Goal: Task Accomplishment & Management: Use online tool/utility

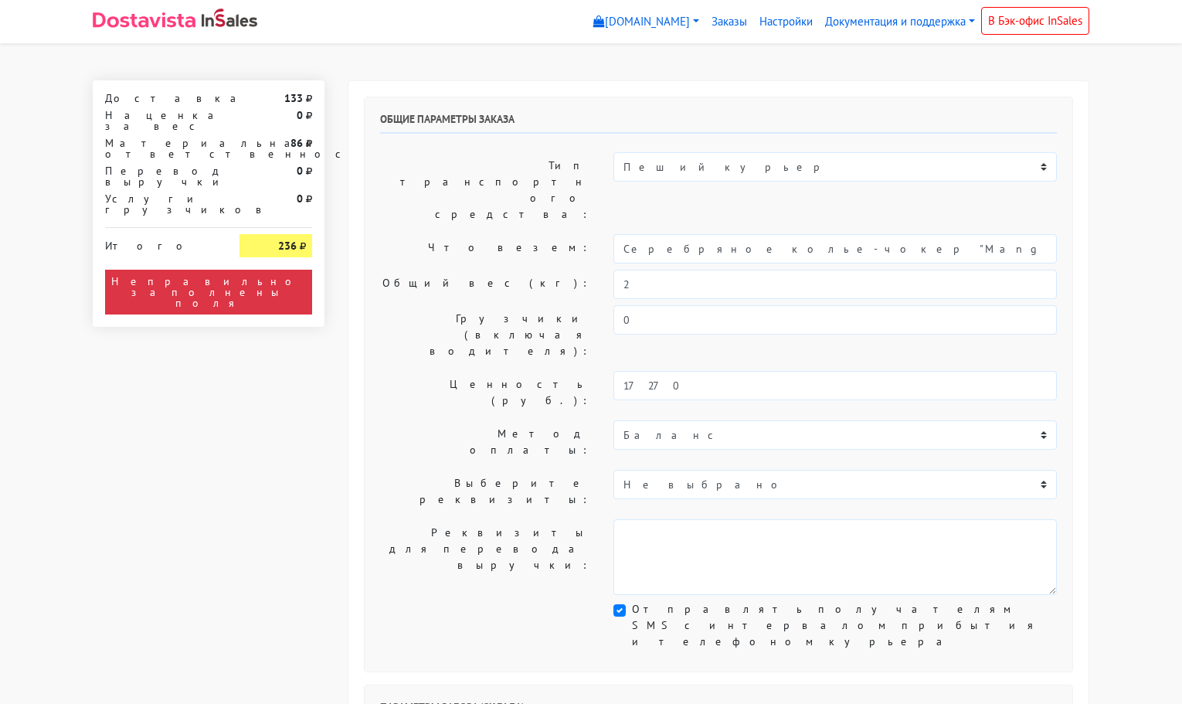
select select "11:00"
select select "21:00"
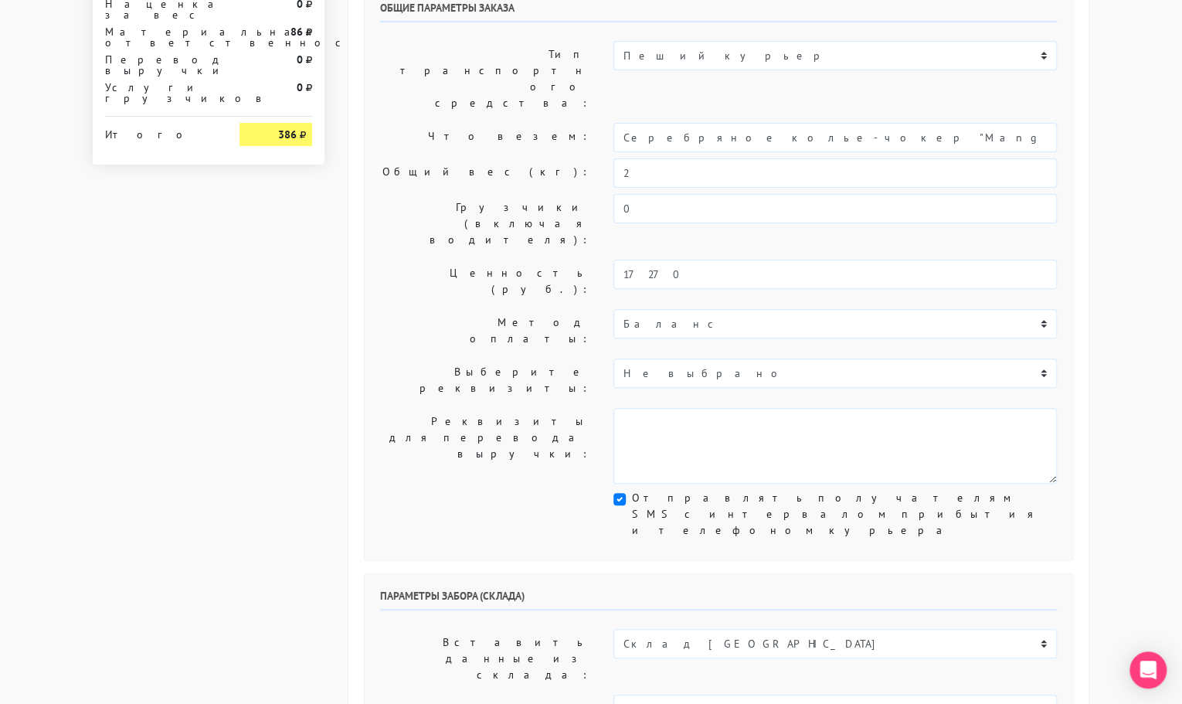
scroll to position [135, 0]
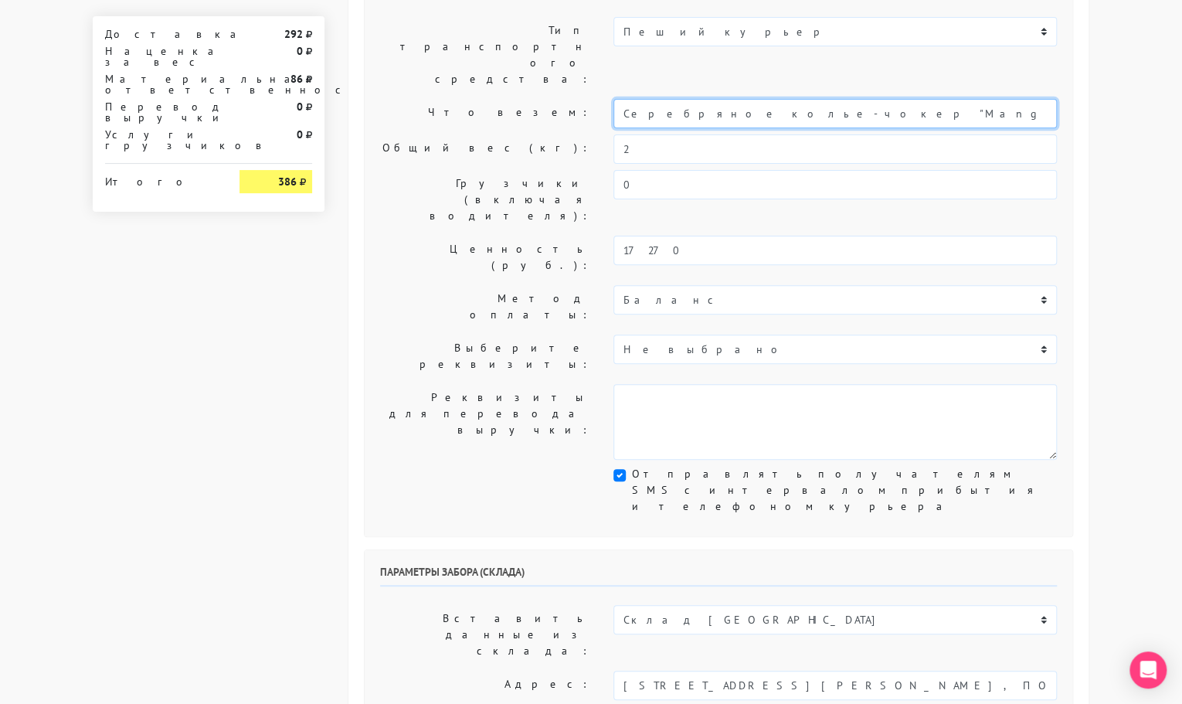
drag, startPoint x: 906, startPoint y: 68, endPoint x: 592, endPoint y: 76, distance: 313.9
click at [592, 99] on div "Что везем: Серебряное колье-чокер "Mango sticky rice" мини (35-40)" at bounding box center [719, 113] width 700 height 29
type input "украшения"
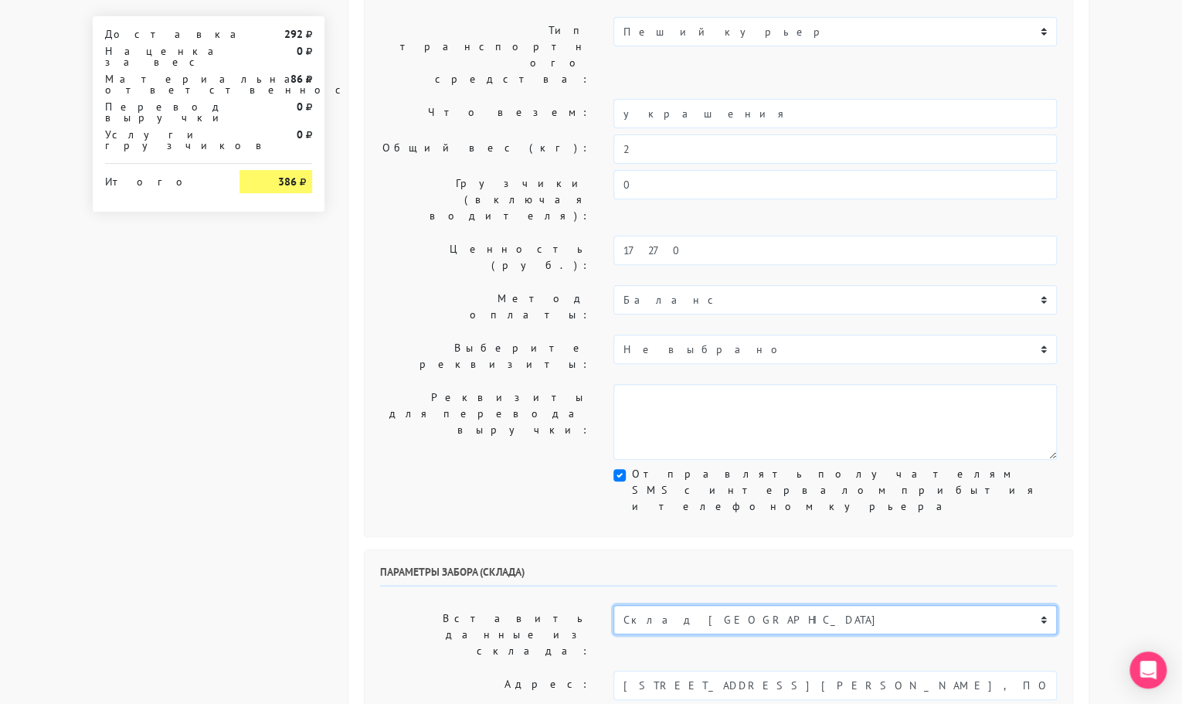
click at [662, 605] on select "Склад [GEOGRAPHIC_DATA] Склад [GEOGRAPHIC_DATA] [GEOGRAPHIC_DATA][PERSON_NAME] …" at bounding box center [836, 619] width 444 height 29
select select "1019"
click at [614, 605] on select "Склад [GEOGRAPHIC_DATA] Склад [GEOGRAPHIC_DATA] [GEOGRAPHIC_DATA][PERSON_NAME] …" at bounding box center [836, 619] width 444 height 29
type input "[STREET_ADDRESS][PERSON_NAME]"
type input "89251806702"
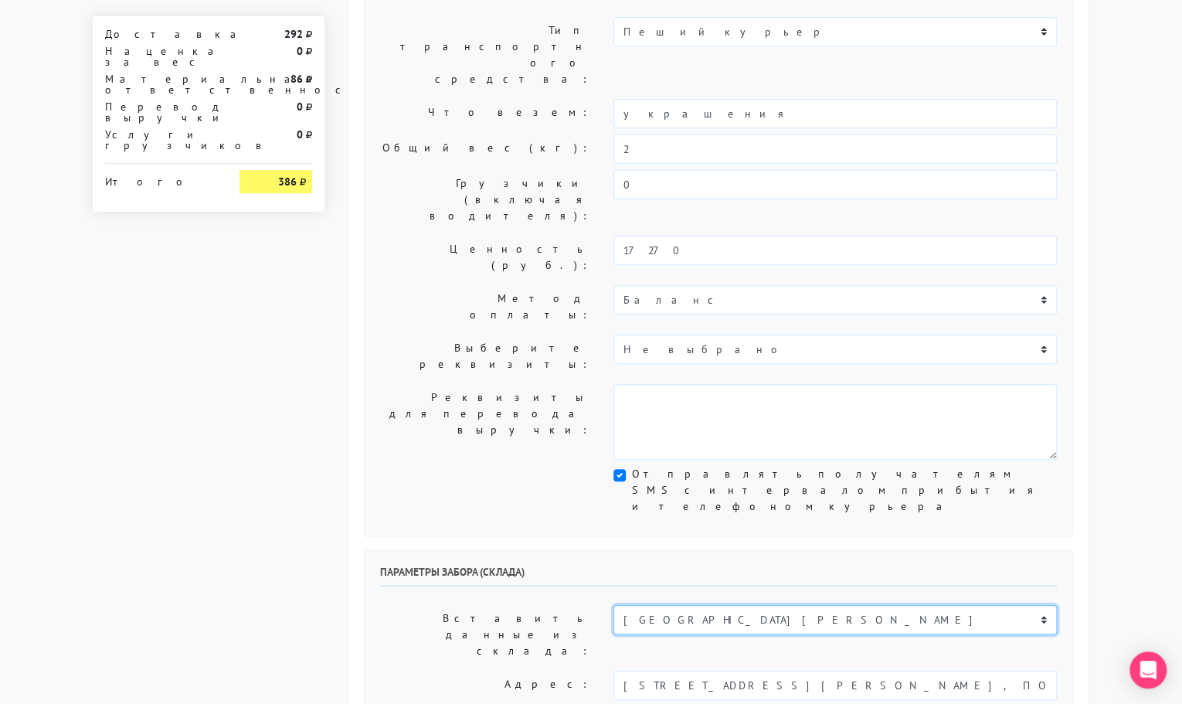
type textarea "Магазин серебряных украшений SBLESKOM (вход со стороны [GEOGRAPHIC_DATA])"
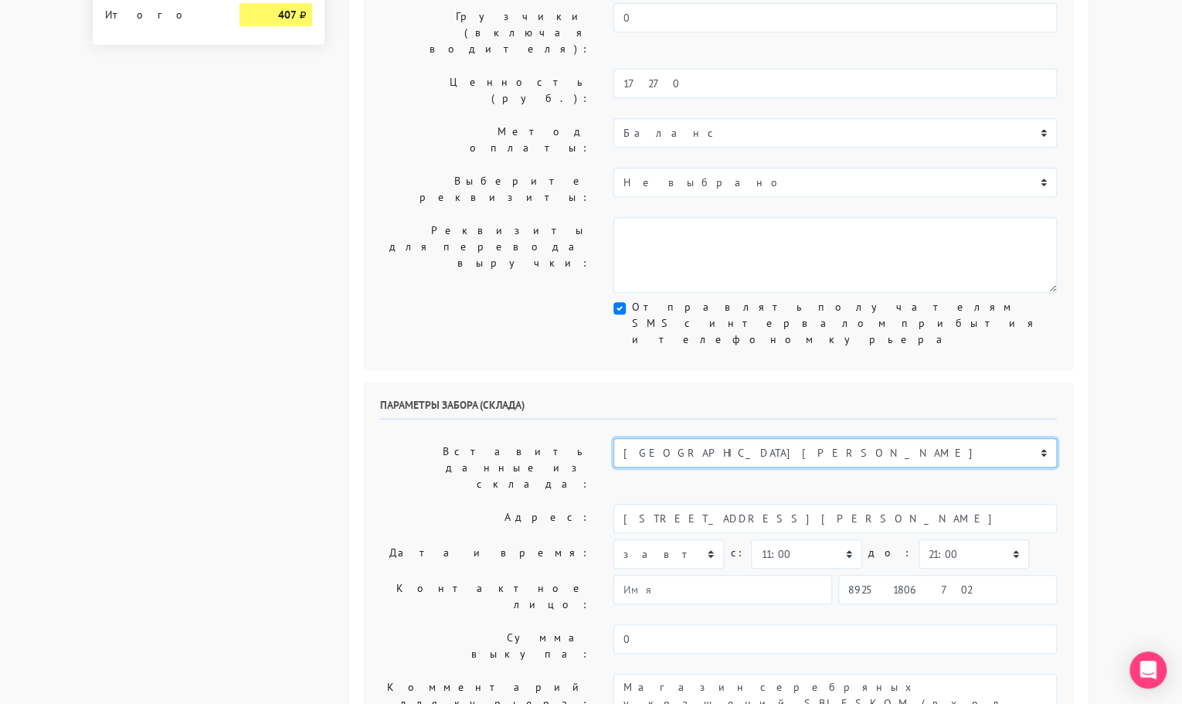
scroll to position [356, 0]
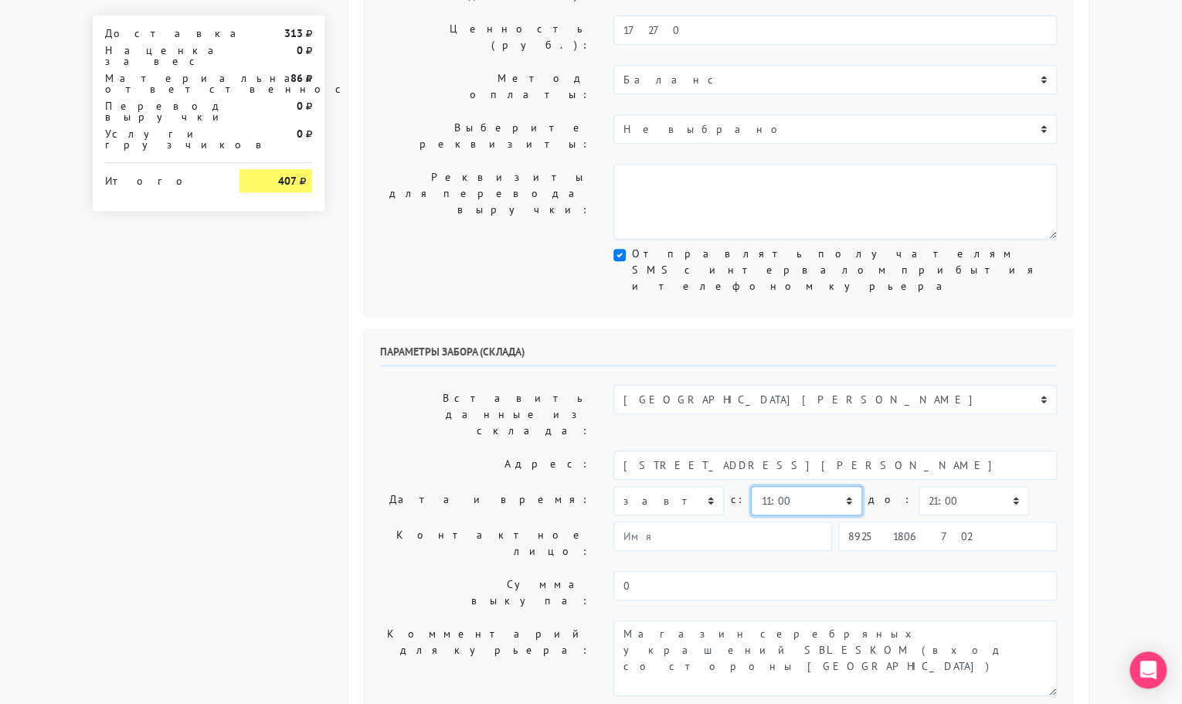
click at [774, 486] on select "00:00 00:30 01:00 01:30 02:00 02:30 03:00 03:30 04:00 04:30 05:00 05:30 06:00 0…" at bounding box center [806, 500] width 111 height 29
select select "17:00"
click at [751, 486] on select "00:00 00:30 01:00 01:30 02:00 02:30 03:00 03:30 04:00 04:30 05:00 05:30 06:00 0…" at bounding box center [806, 500] width 111 height 29
click at [941, 486] on select "00:00 00:30 01:00 01:30 02:00 02:30 03:00 03:30 04:00 04:30 05:00 05:30 06:00 0…" at bounding box center [974, 500] width 111 height 29
select select "17:30"
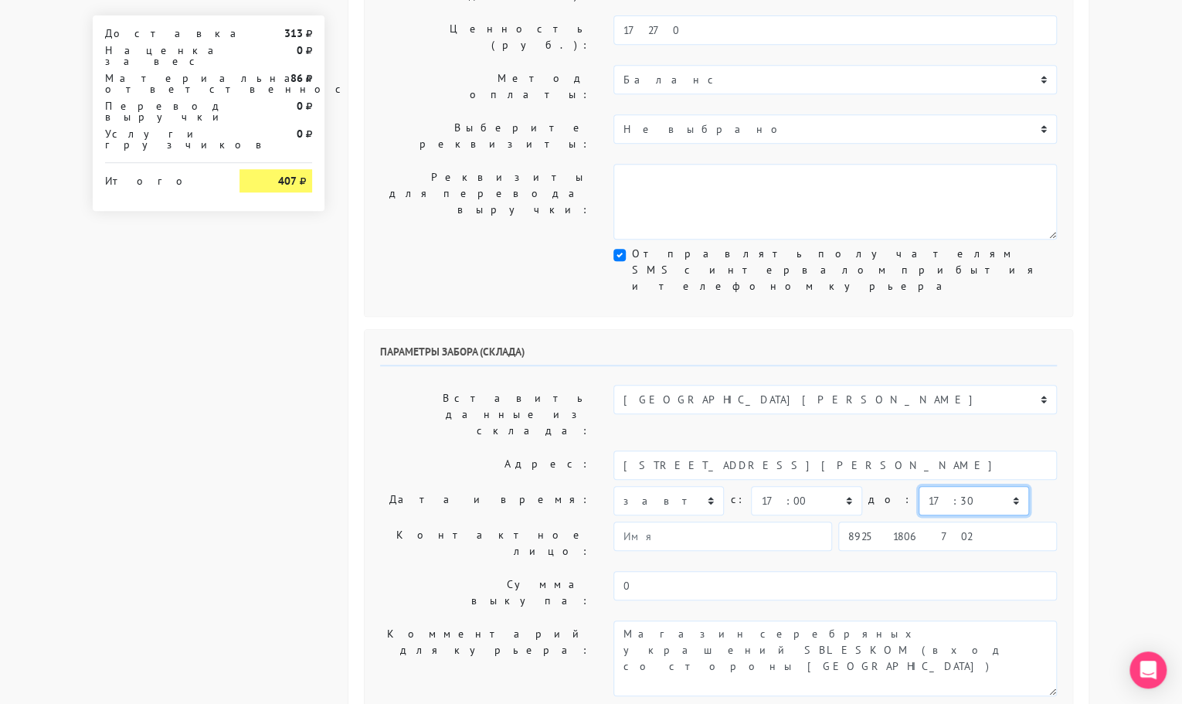
click at [919, 486] on select "00:00 00:30 01:00 01:30 02:00 02:30 03:00 03:30 04:00 04:30 05:00 05:30 06:00 0…" at bounding box center [974, 500] width 111 height 29
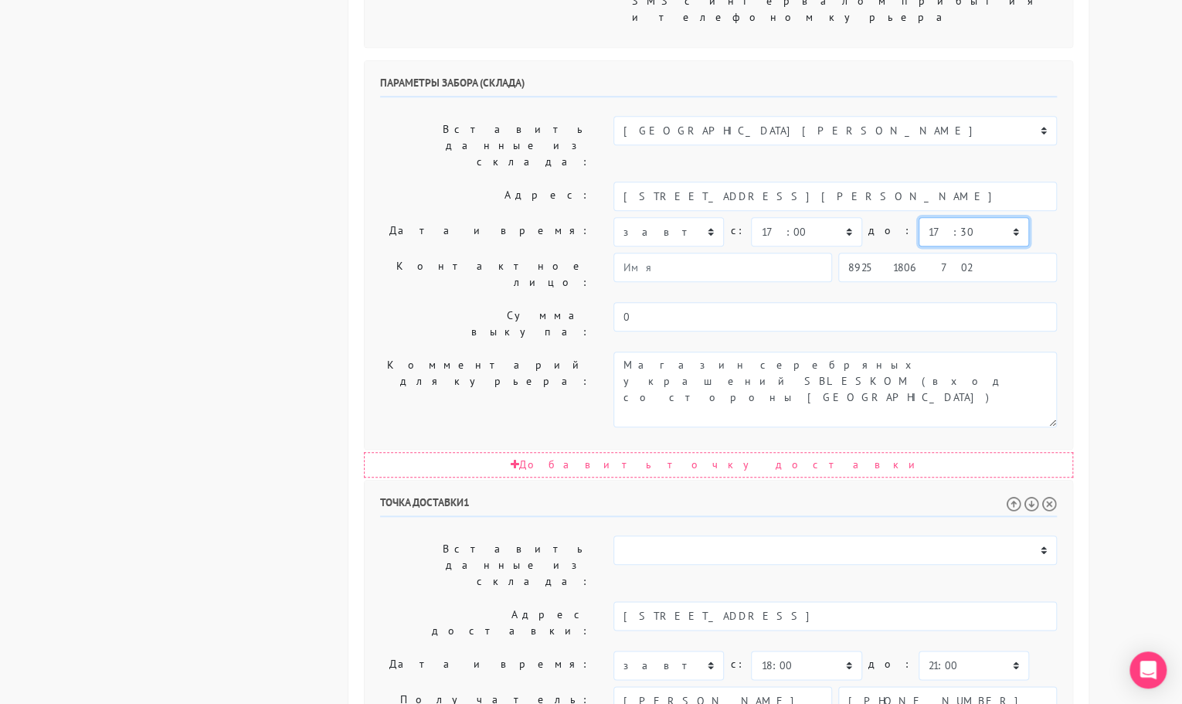
scroll to position [635, 0]
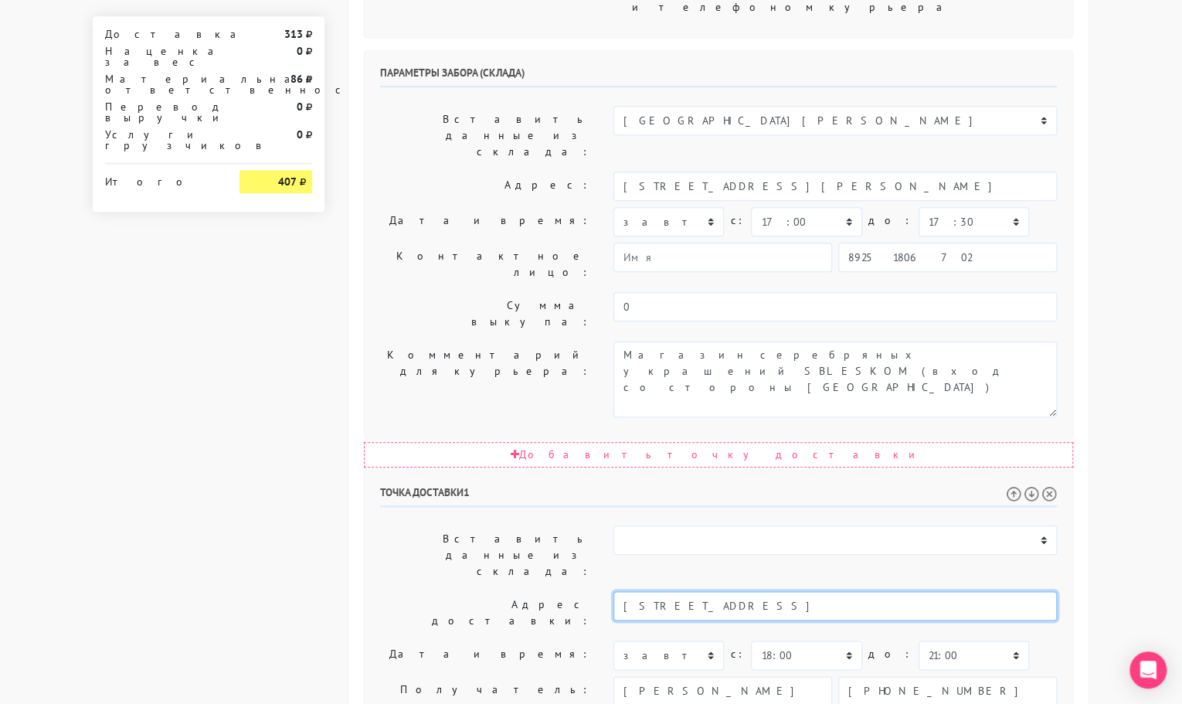
drag, startPoint x: 927, startPoint y: 366, endPoint x: 749, endPoint y: 366, distance: 178.5
click at [749, 591] on input "[STREET_ADDRESS]" at bounding box center [836, 605] width 444 height 29
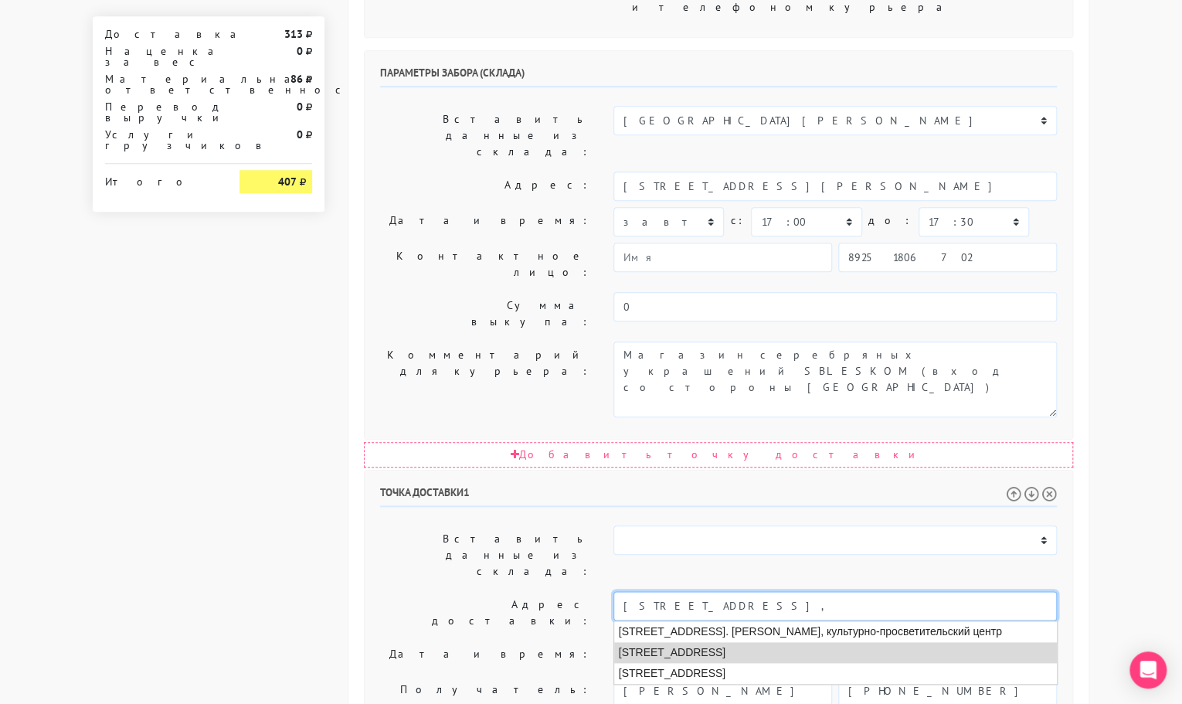
click at [786, 642] on li "[STREET_ADDRESS]" at bounding box center [835, 652] width 443 height 21
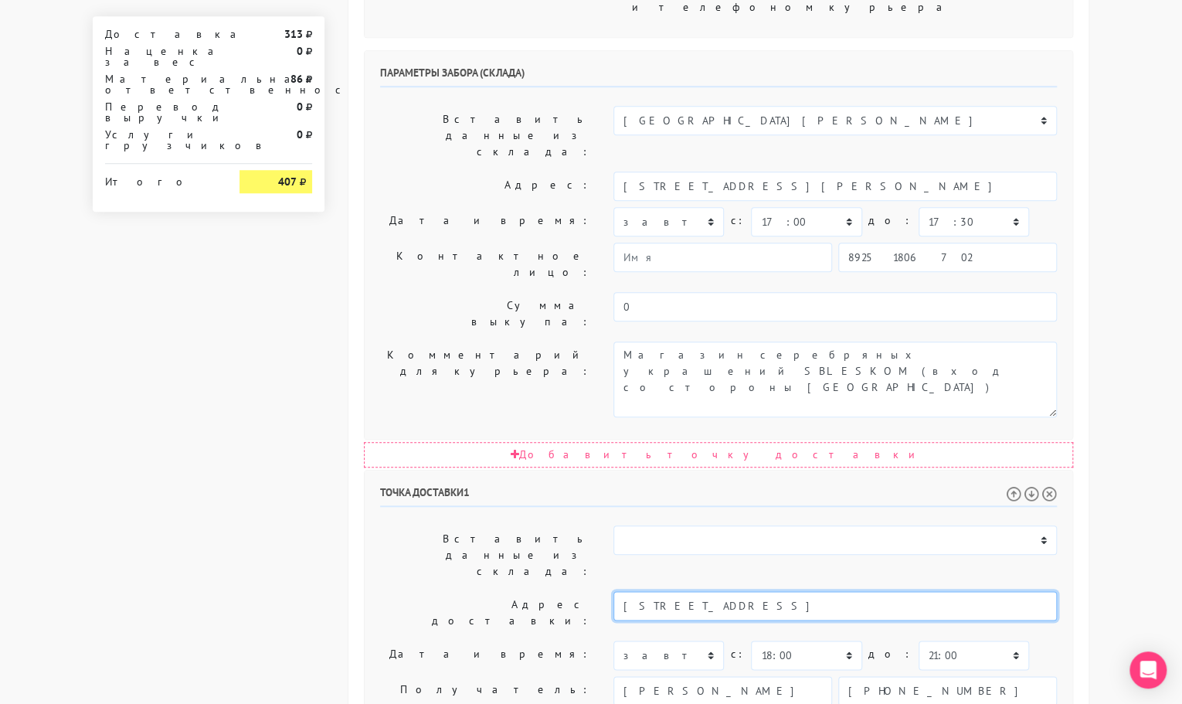
type input "[STREET_ADDRESS]"
paste textarea "кв.1571, Восточная башня, этаж 43"
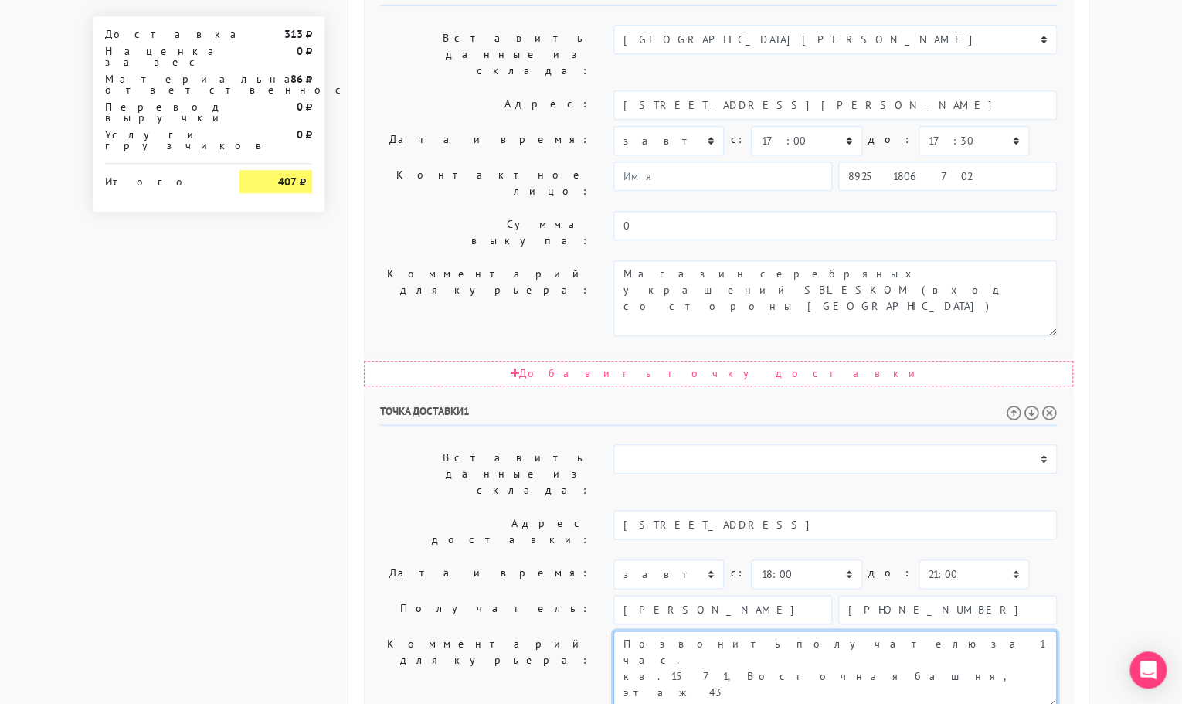
type textarea "Позвонить получателю за 1 час. кв.1571, Восточная башня, этаж 43"
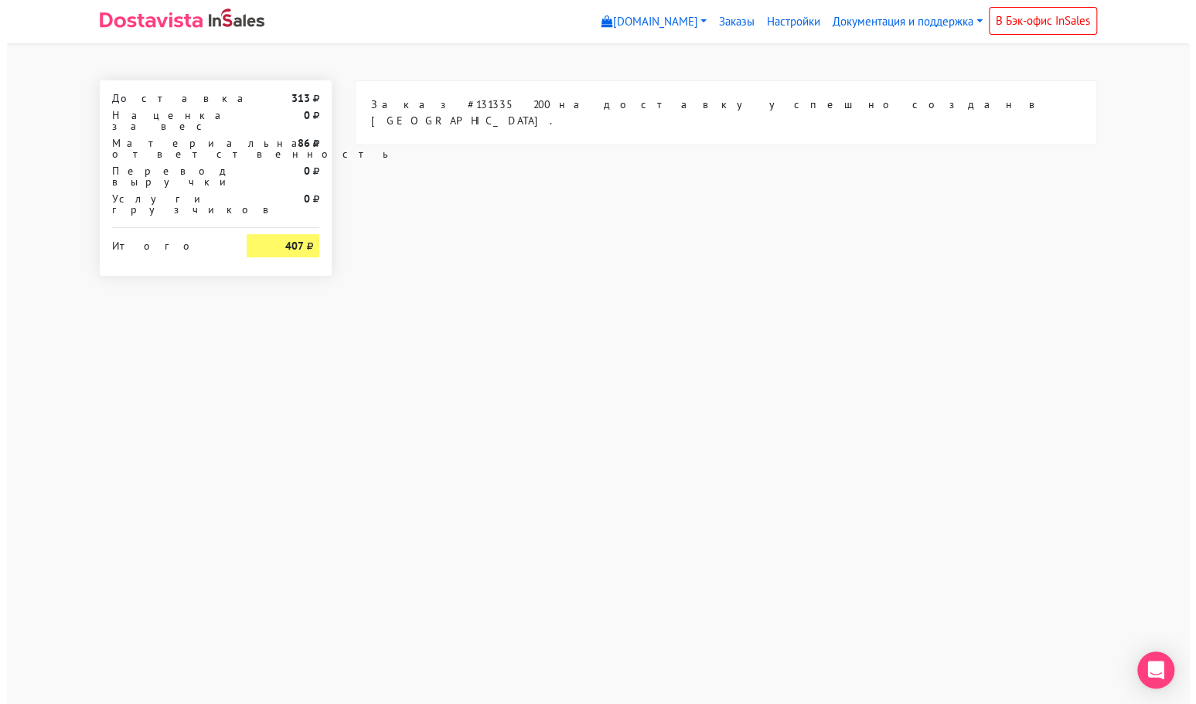
scroll to position [0, 0]
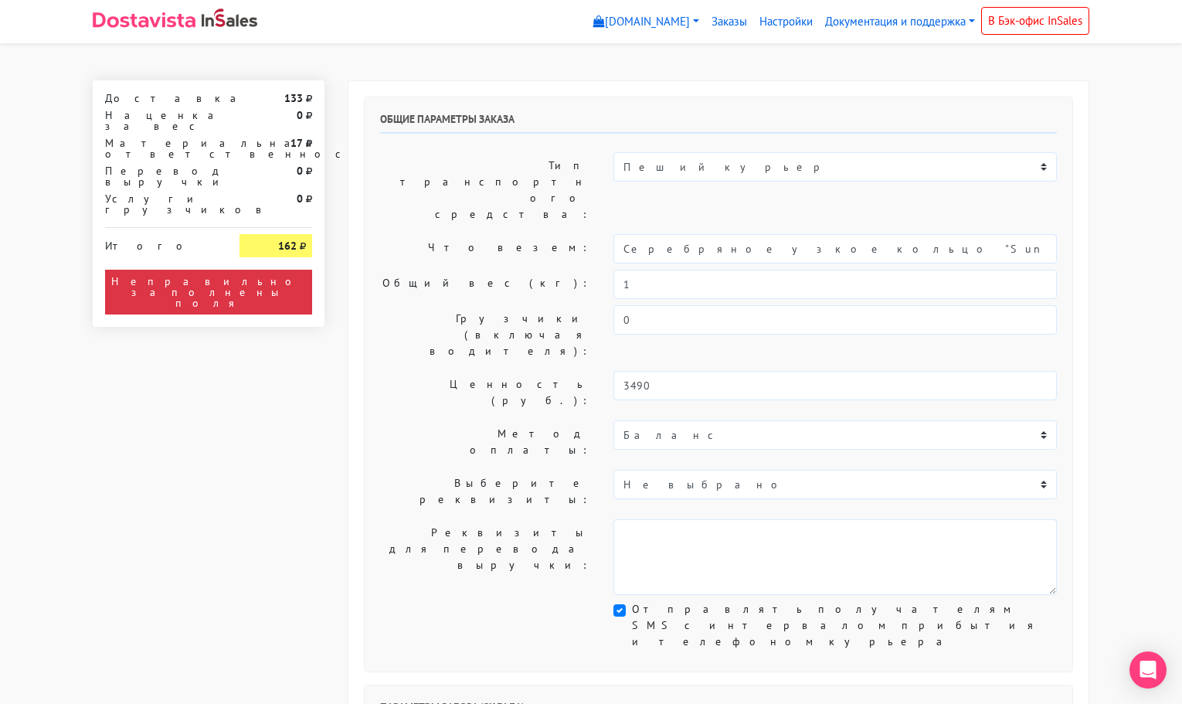
select select "11:00"
select select "21:00"
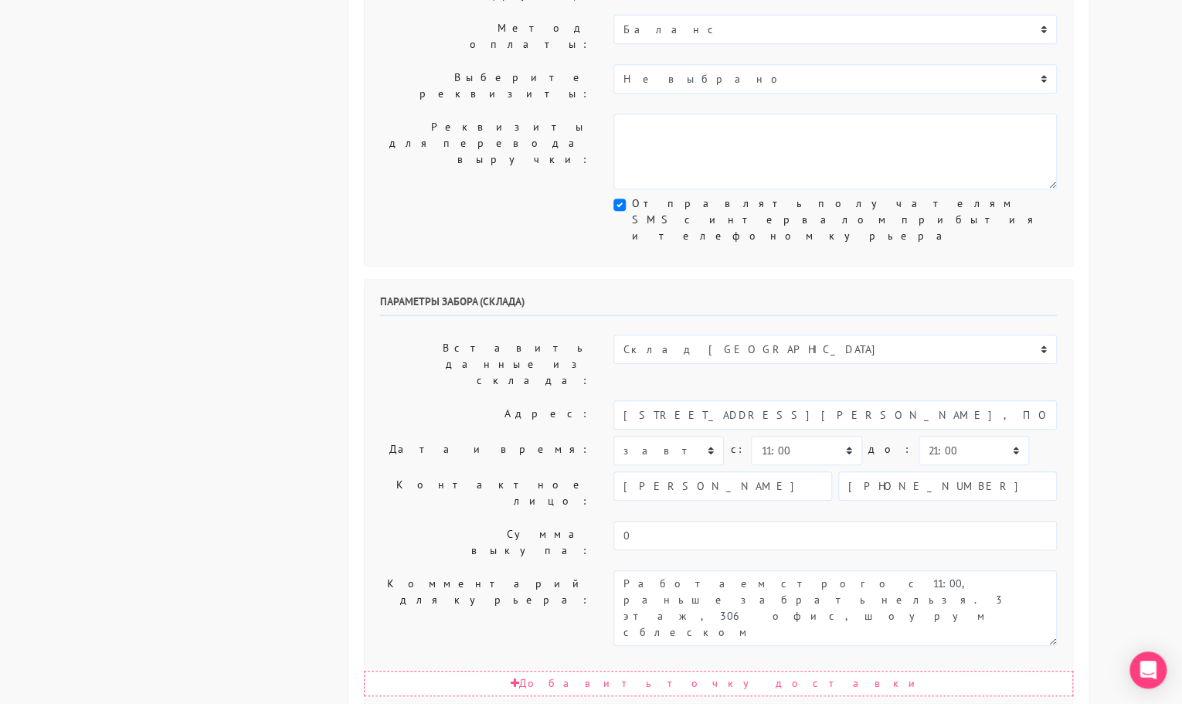
scroll to position [419, 0]
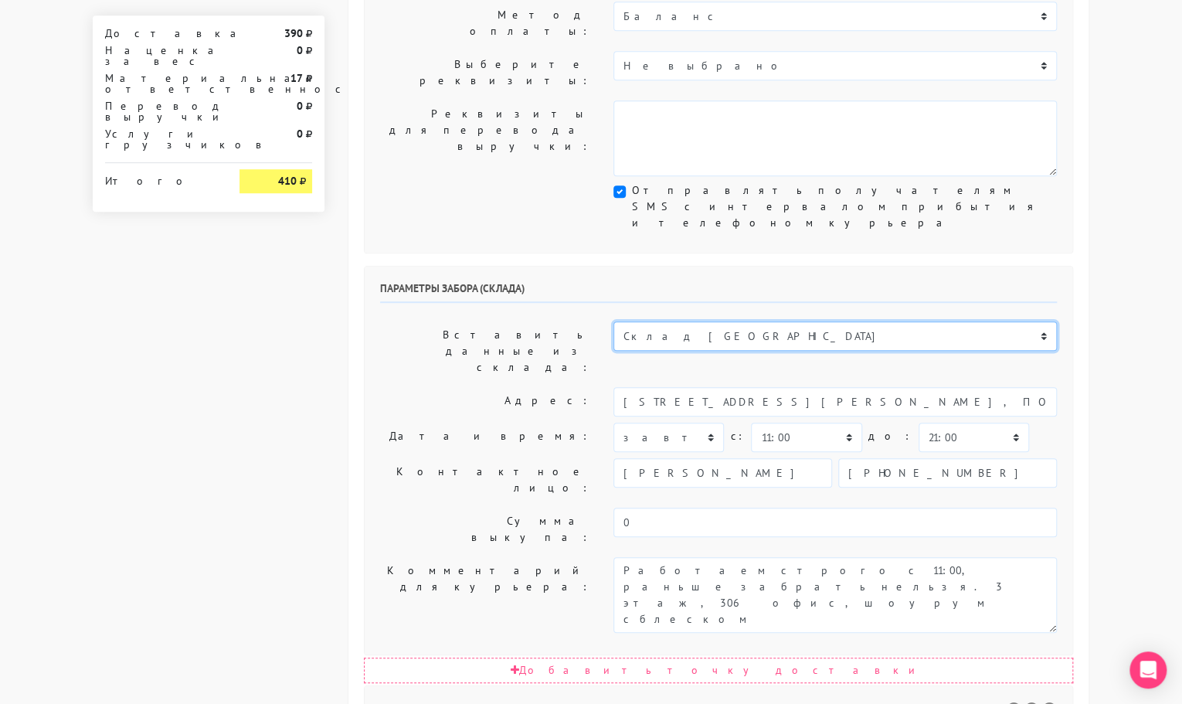
click at [662, 322] on select "Склад [GEOGRAPHIC_DATA] Склад [GEOGRAPHIC_DATA] [GEOGRAPHIC_DATA][PERSON_NAME] …" at bounding box center [836, 336] width 444 height 29
select select "1019"
click at [614, 322] on select "Склад [GEOGRAPHIC_DATA] Склад [GEOGRAPHIC_DATA] [GEOGRAPHIC_DATA][PERSON_NAME] …" at bounding box center [836, 336] width 444 height 29
type input "[STREET_ADDRESS][PERSON_NAME]"
type input "89251806702"
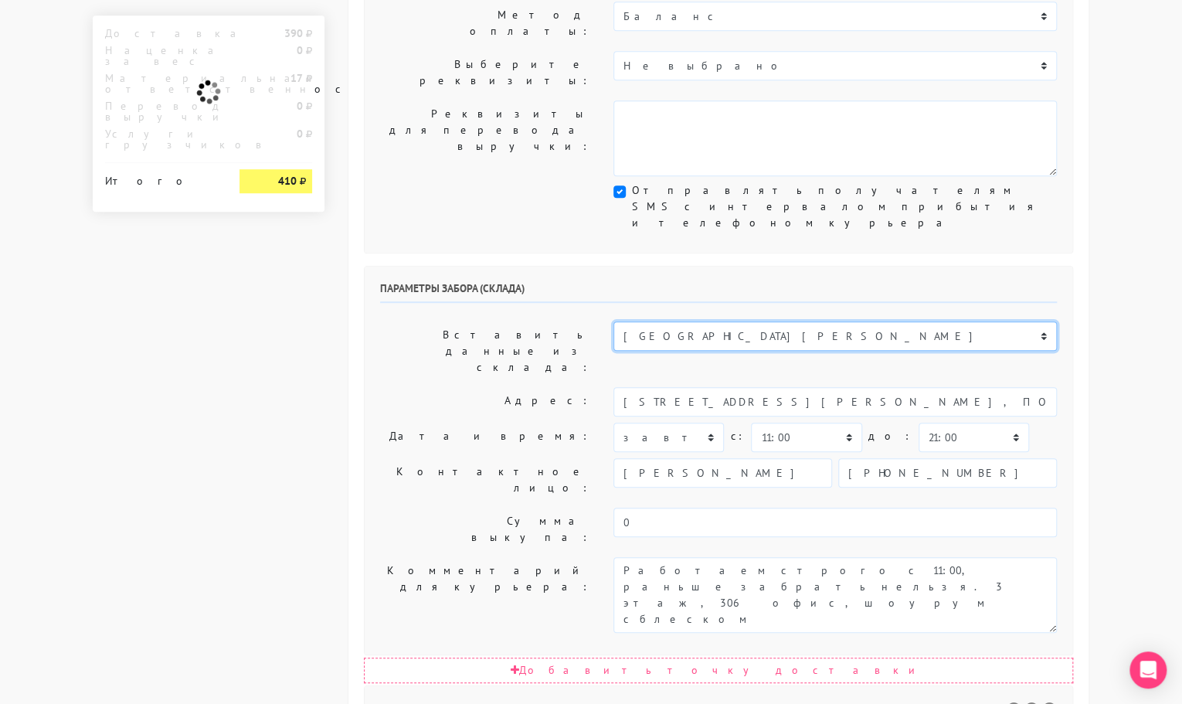
type textarea "Магазин серебряных украшений SBLESKOM (вход со стороны [GEOGRAPHIC_DATA])"
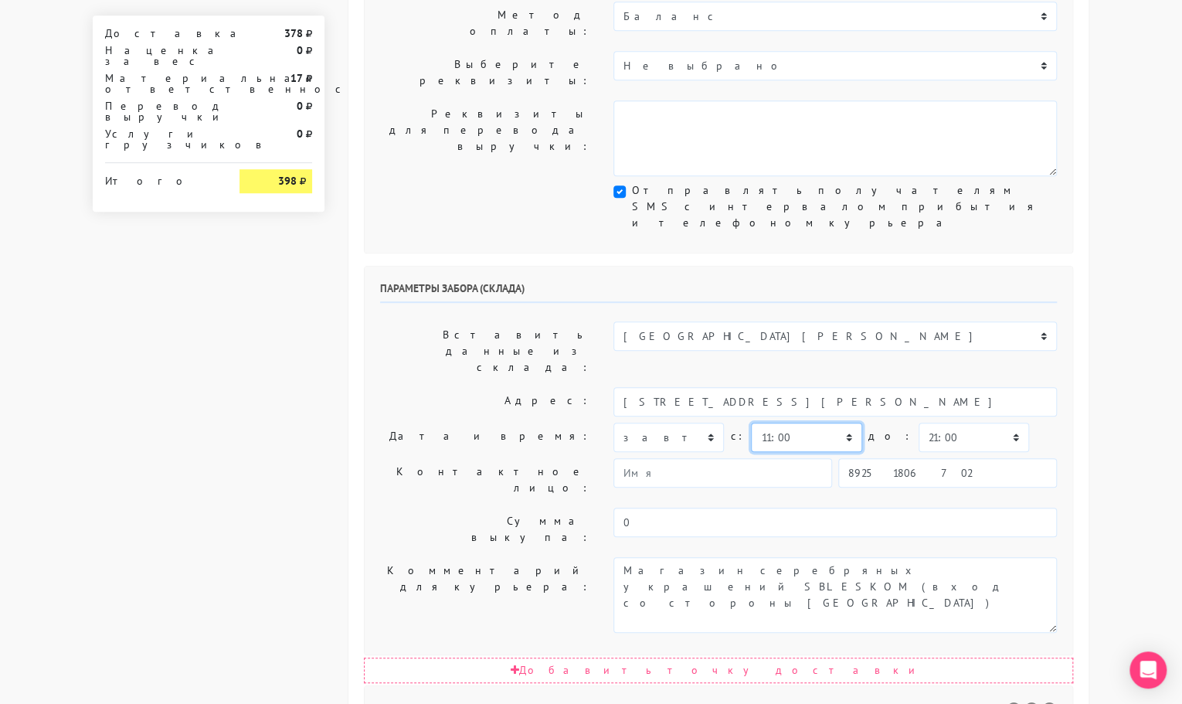
click at [787, 423] on select "00:00 00:30 01:00 01:30 02:00 02:30 03:00 03:30 04:00 04:30 05:00 05:30 06:00 0…" at bounding box center [806, 437] width 111 height 29
select select "10:30"
click at [751, 423] on select "00:00 00:30 01:00 01:30 02:00 02:30 03:00 03:30 04:00 04:30 05:00 05:30 06:00 0…" at bounding box center [806, 437] width 111 height 29
click at [933, 423] on select "00:00 00:30 01:00 01:30 02:00 02:30 03:00 03:30 04:00 04:30 05:00 05:30 06:00 0…" at bounding box center [974, 437] width 111 height 29
select select "11:00"
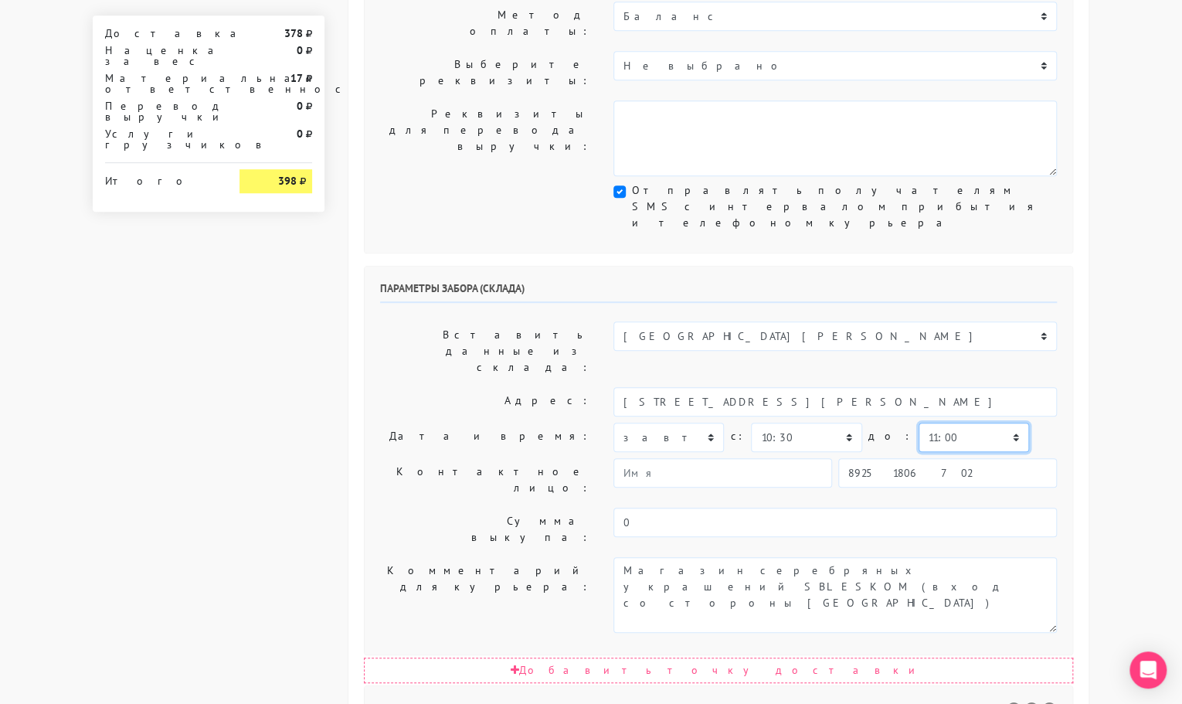
click at [919, 423] on select "00:00 00:30 01:00 01:30 02:00 02:30 03:00 03:30 04:00 04:30 05:00 05:30 06:00 0…" at bounding box center [974, 437] width 111 height 29
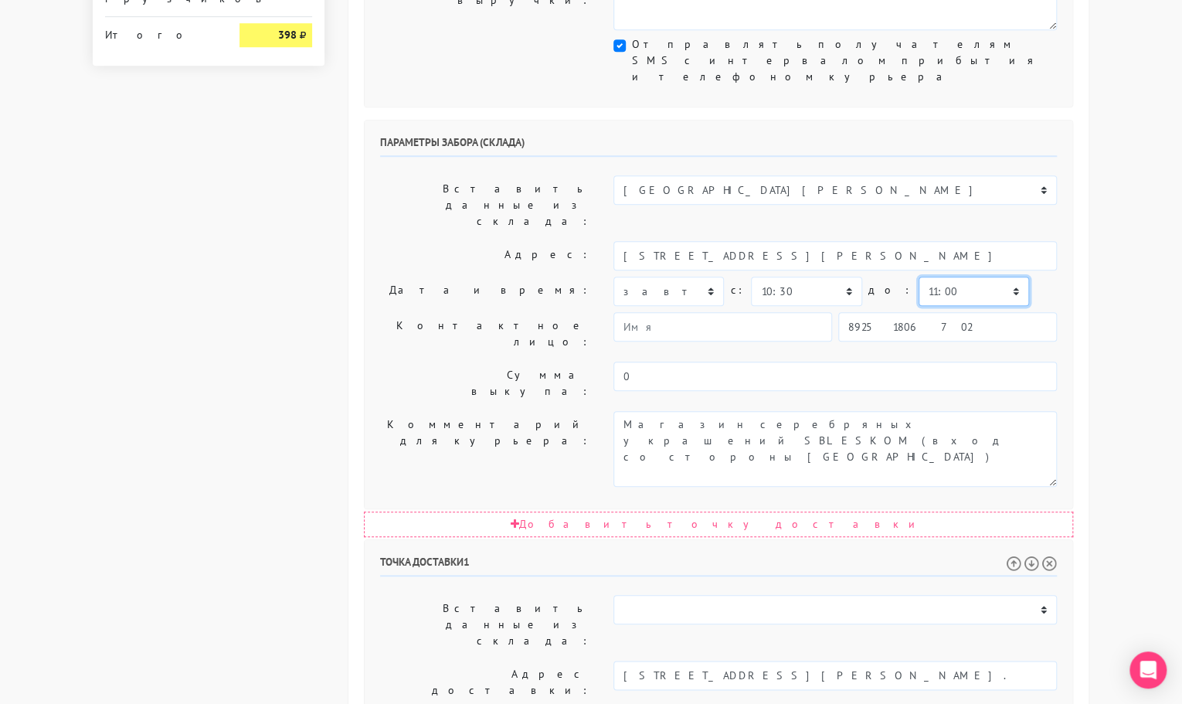
scroll to position [573, 0]
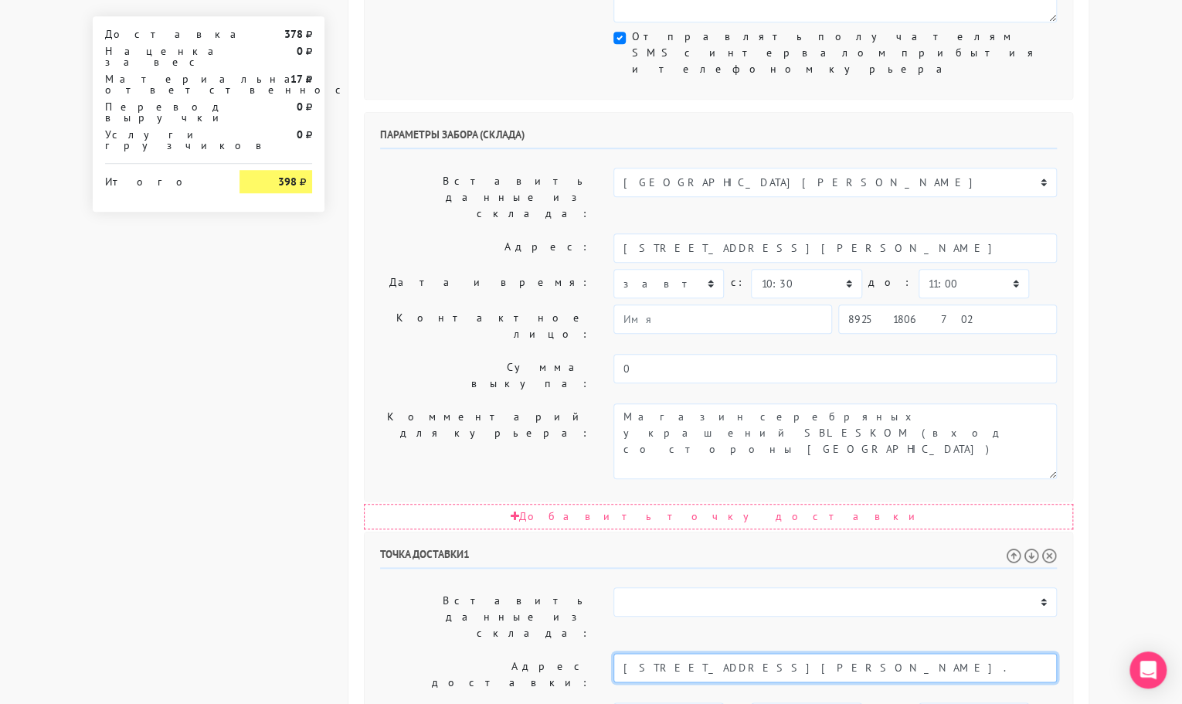
click at [812, 653] on input "г. Москва, ул. Шереметьевская 47." at bounding box center [836, 667] width 444 height 29
type input "г. Москва, ул. Шереметьевская 47"
click at [808, 653] on input "г. Москва, ул. Шереметьевская 47" at bounding box center [836, 667] width 444 height 29
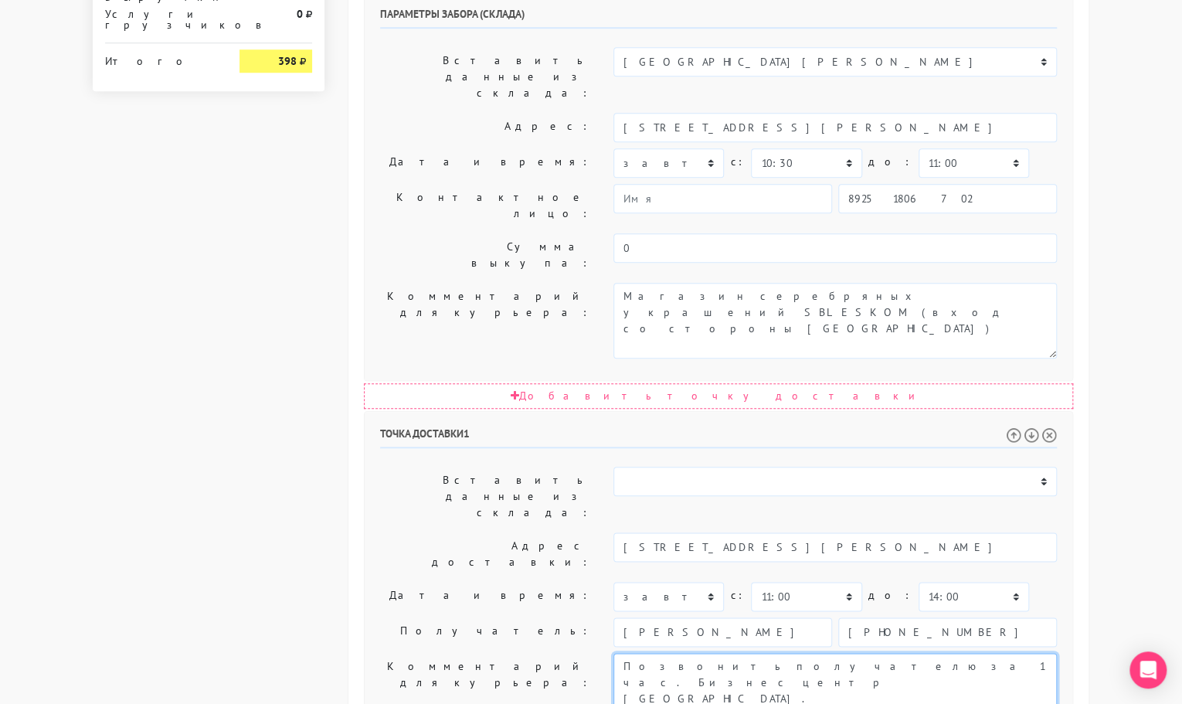
scroll to position [716, 0]
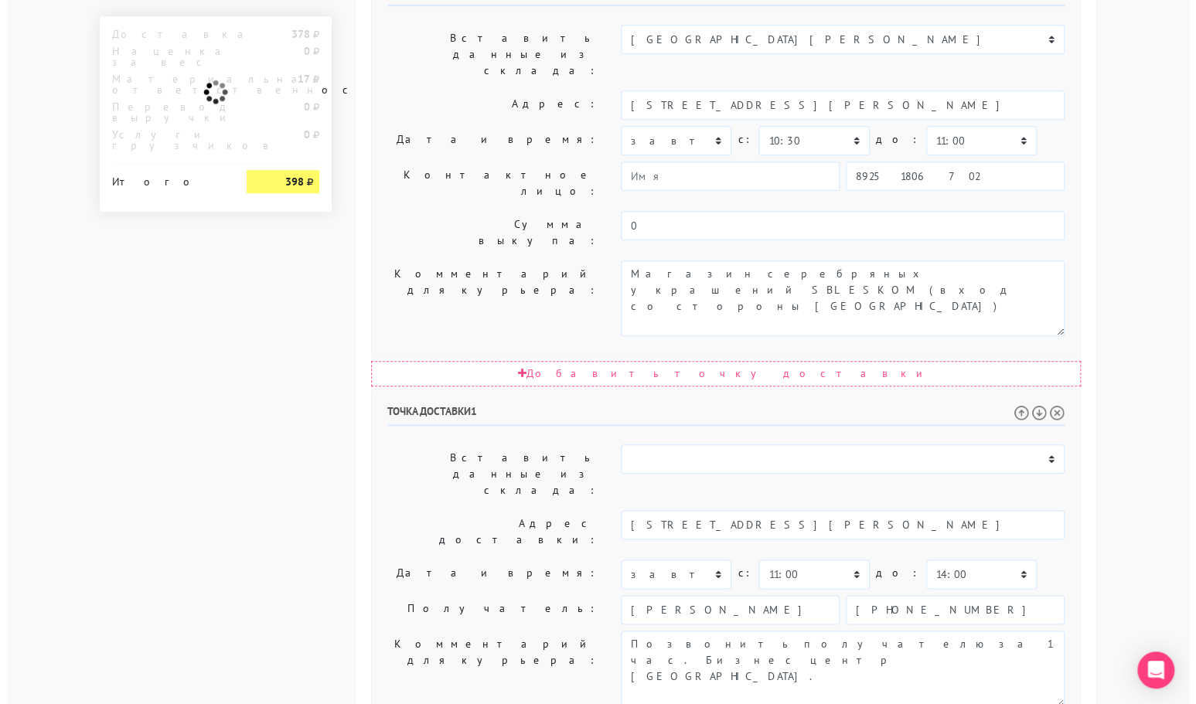
scroll to position [0, 0]
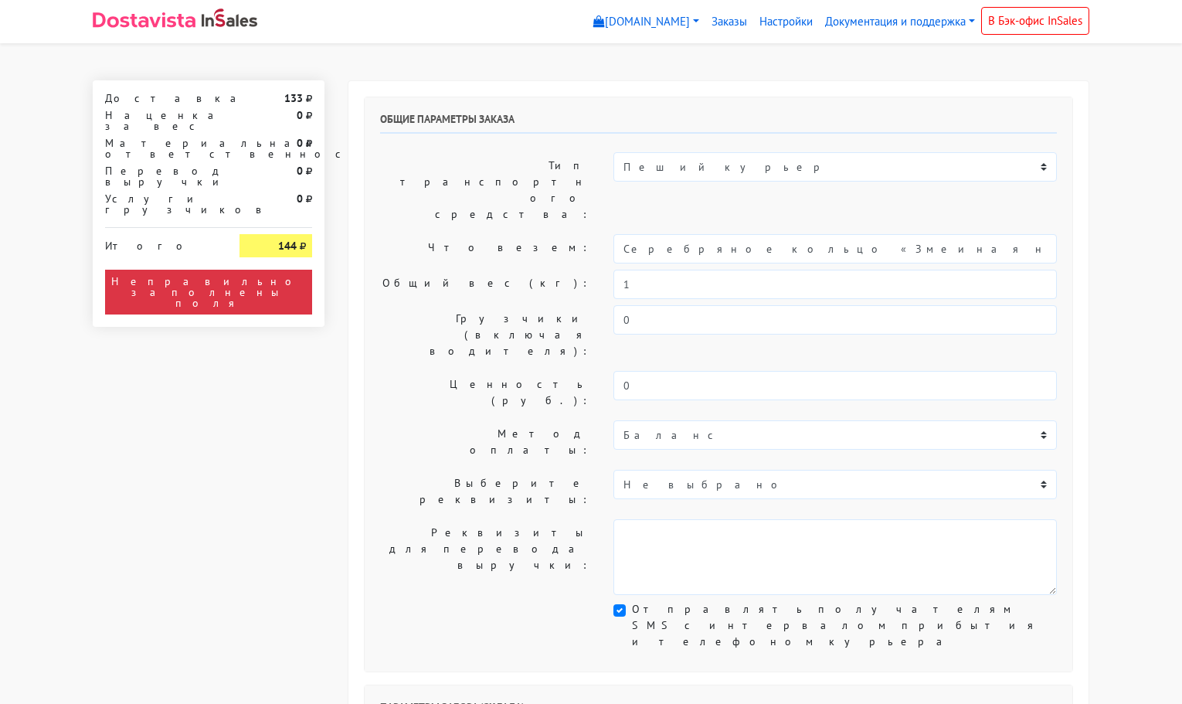
select select "11:00"
select select "21:00"
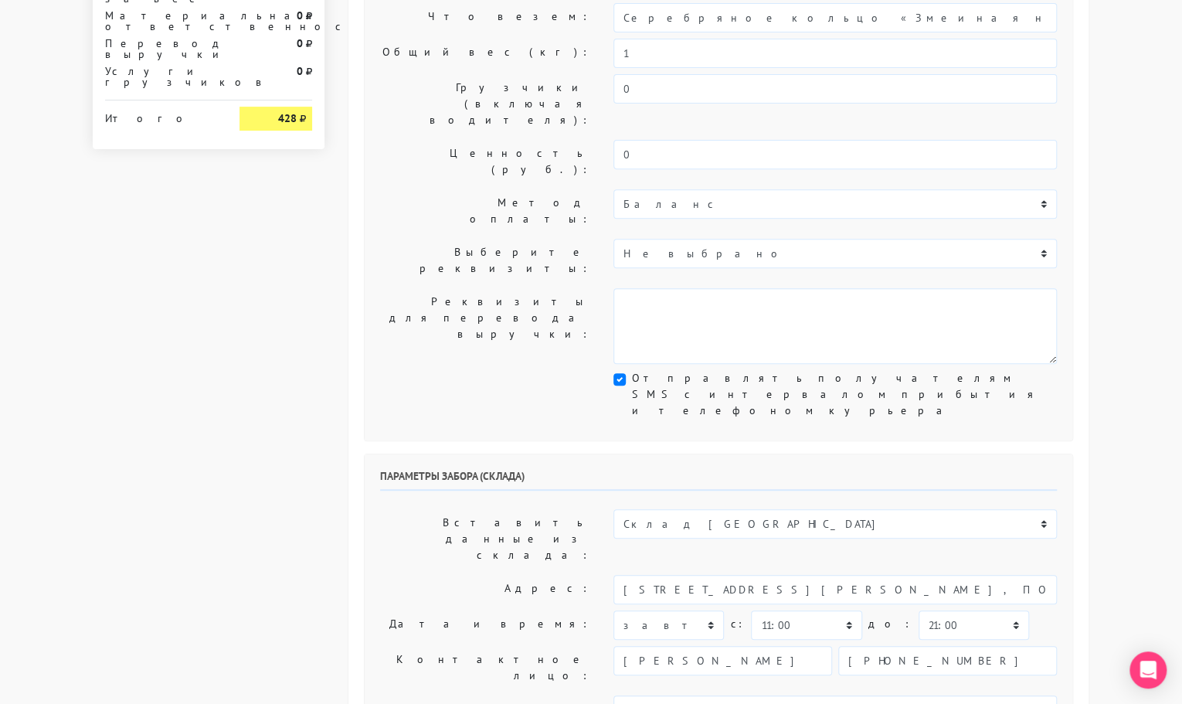
scroll to position [232, 0]
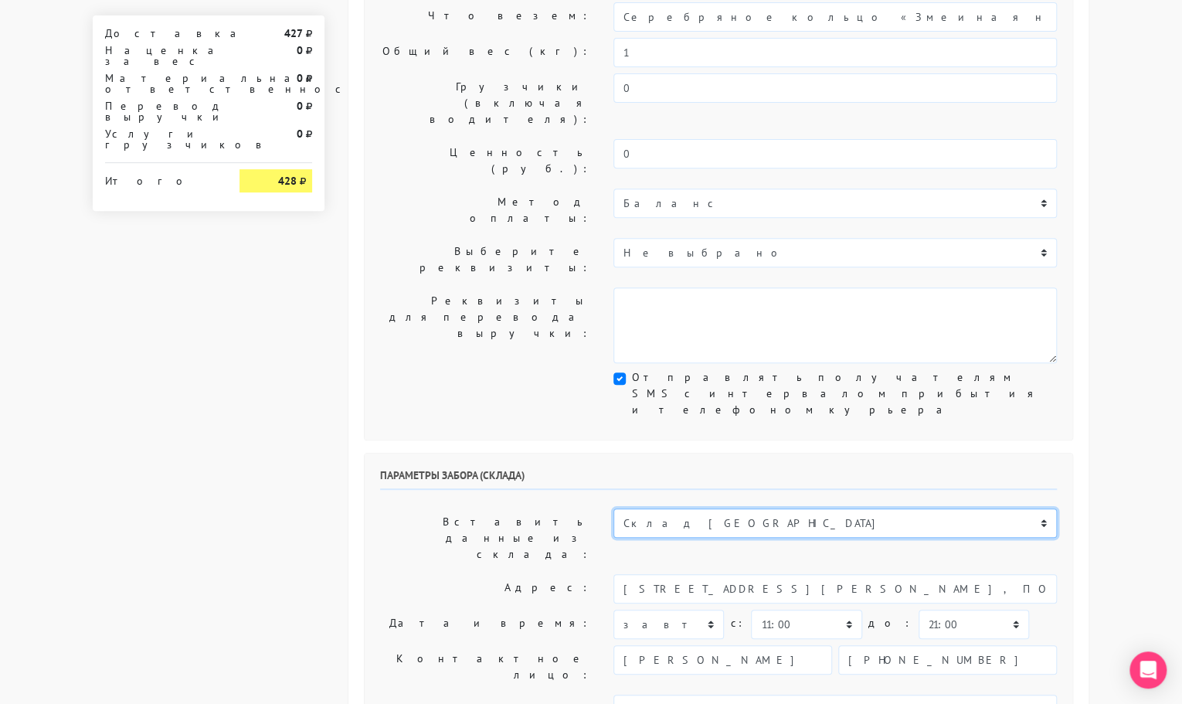
click at [675, 509] on select "Склад [GEOGRAPHIC_DATA] Склад [GEOGRAPHIC_DATA] [GEOGRAPHIC_DATA][PERSON_NAME] …" at bounding box center [836, 523] width 444 height 29
select select "1019"
click at [614, 509] on select "Склад [GEOGRAPHIC_DATA] Склад [GEOGRAPHIC_DATA] [GEOGRAPHIC_DATA][PERSON_NAME] …" at bounding box center [836, 523] width 444 height 29
type input "[STREET_ADDRESS][PERSON_NAME]"
type input "89251806702"
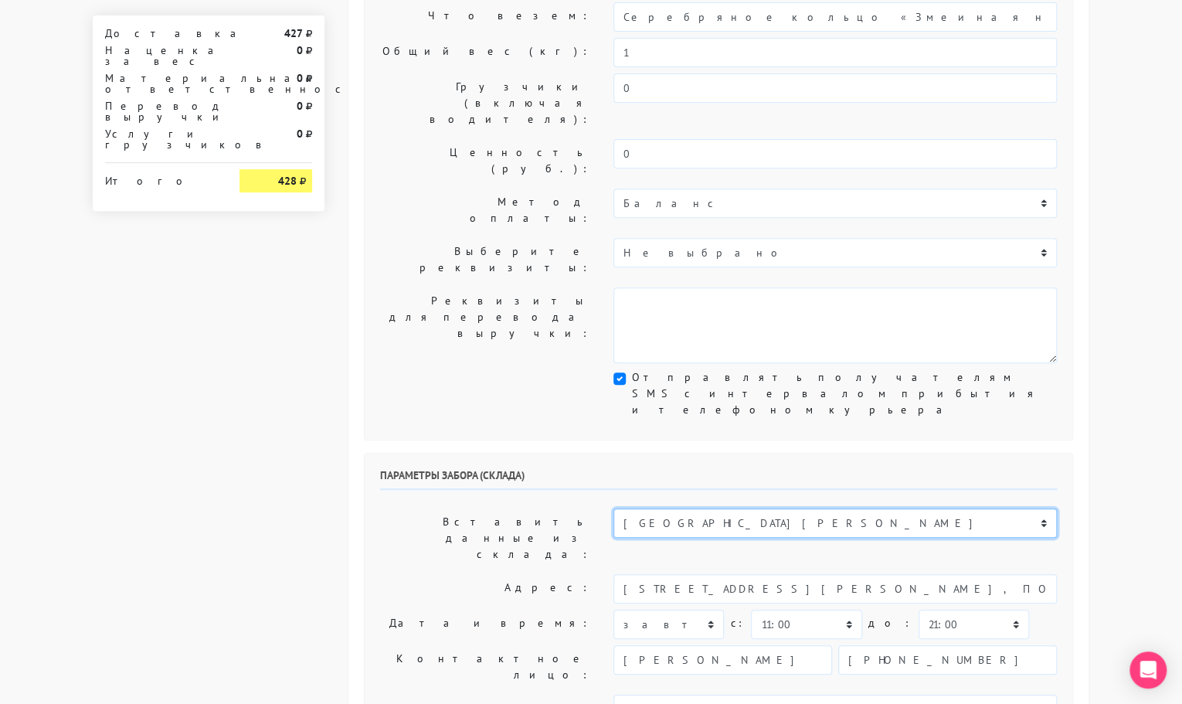
type textarea "Магазин серебряных украшений SBLESKOM (вход со стороны [GEOGRAPHIC_DATA])"
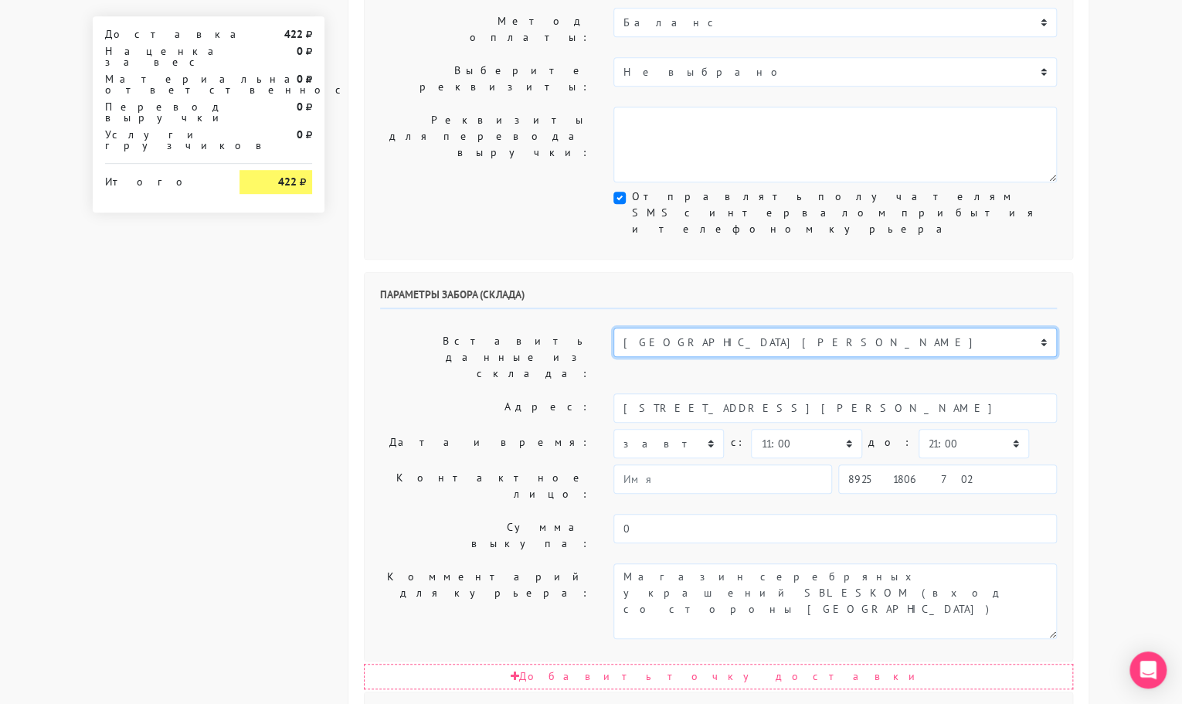
scroll to position [413, 0]
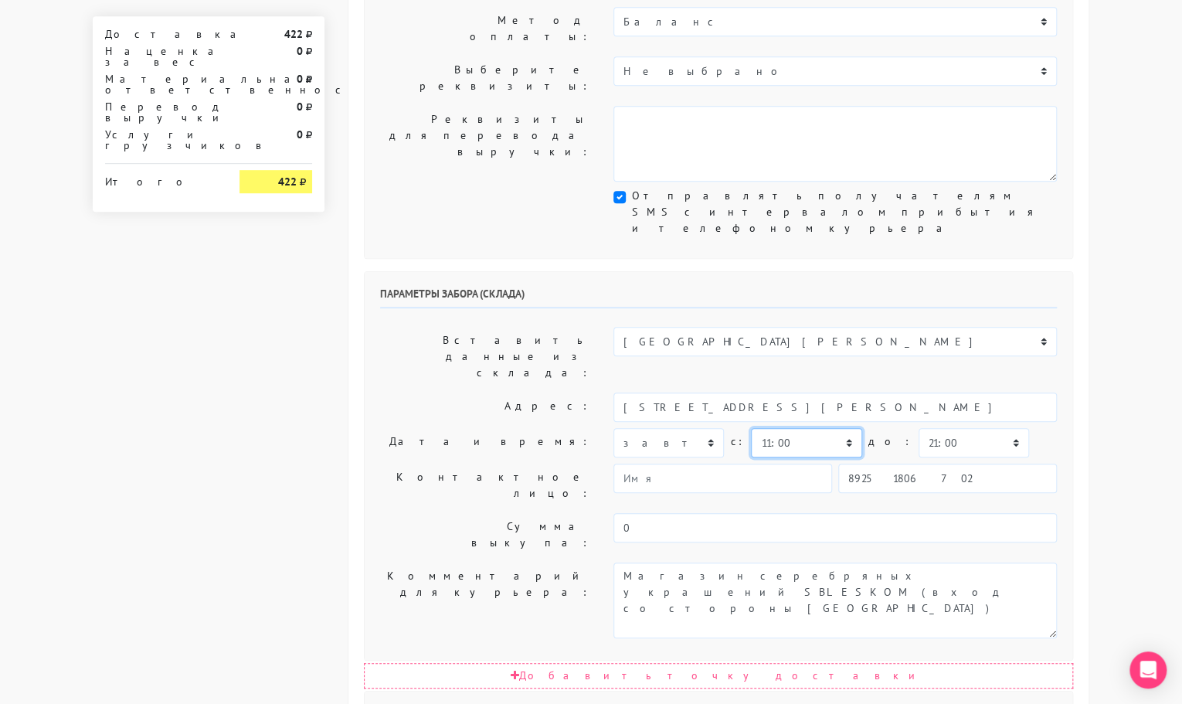
click at [835, 428] on select "00:00 00:30 01:00 01:30 02:00 02:30 03:00 03:30 04:00 04:30 05:00 05:30 06:00 0…" at bounding box center [806, 442] width 111 height 29
select select "15:00"
click at [751, 428] on select "00:00 00:30 01:00 01:30 02:00 02:30 03:00 03:30 04:00 04:30 05:00 05:30 06:00 0…" at bounding box center [806, 442] width 111 height 29
click at [928, 428] on select "00:00 00:30 01:00 01:30 02:00 02:30 03:00 03:30 04:00 04:30 05:00 05:30 06:00 0…" at bounding box center [974, 442] width 111 height 29
select select "15:30"
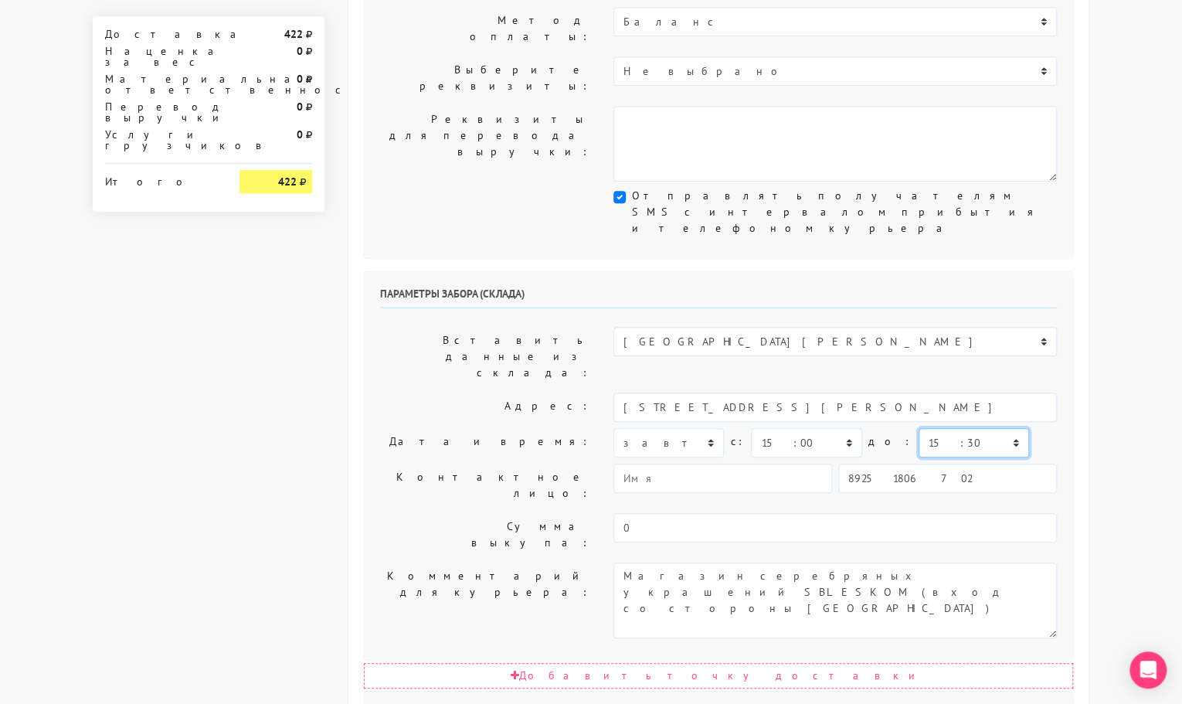
click at [919, 428] on select "00:00 00:30 01:00 01:30 02:00 02:30 03:00 03:30 04:00 04:30 05:00 05:30 06:00 0…" at bounding box center [974, 442] width 111 height 29
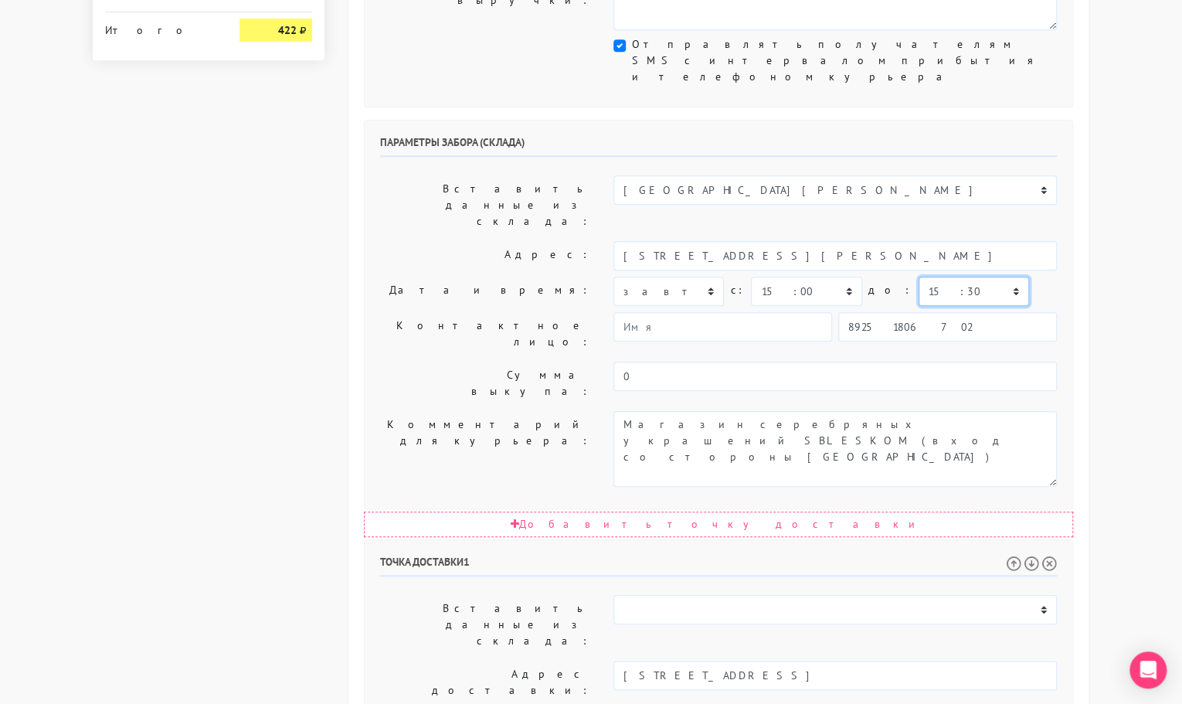
scroll to position [578, 0]
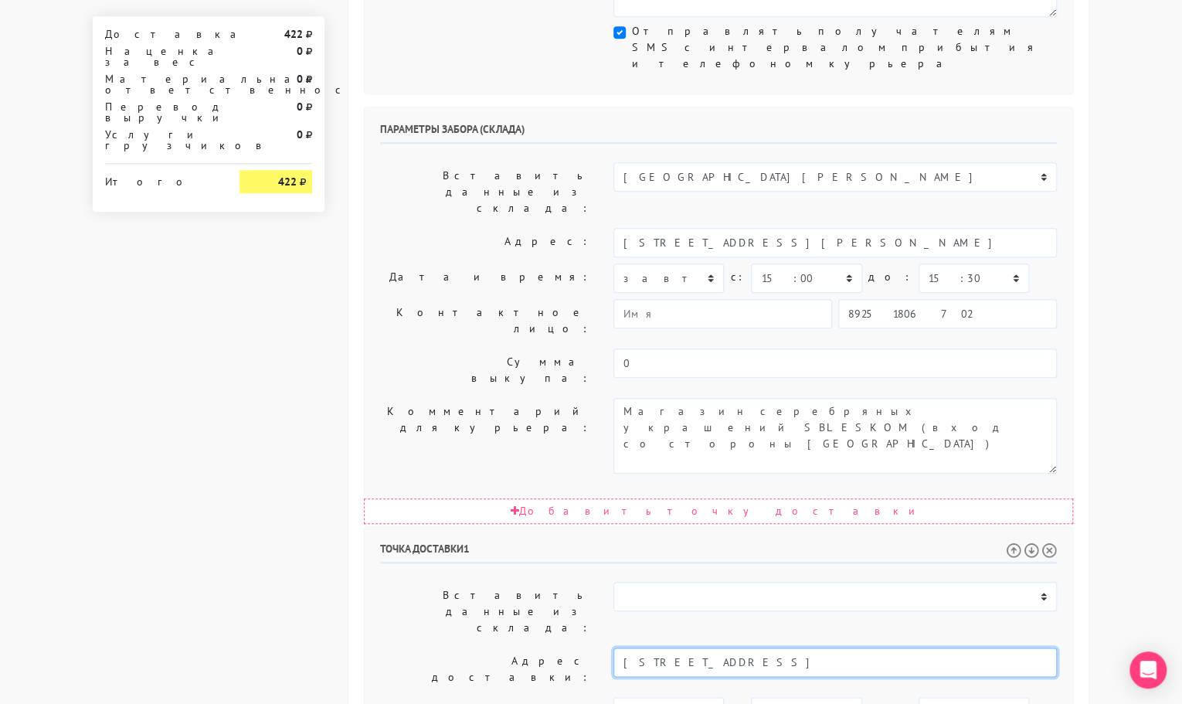
drag, startPoint x: 920, startPoint y: 420, endPoint x: 745, endPoint y: 424, distance: 175.5
click at [745, 648] on input "Москва, Таллинская 32к2 п2 этаж 18 домофон 155, кв 155" at bounding box center [836, 662] width 444 height 29
click at [754, 678] on li "Москва, Таллинская улица, 32 к2" at bounding box center [835, 688] width 443 height 21
type input "Москва, Таллинская улица, 32 к2"
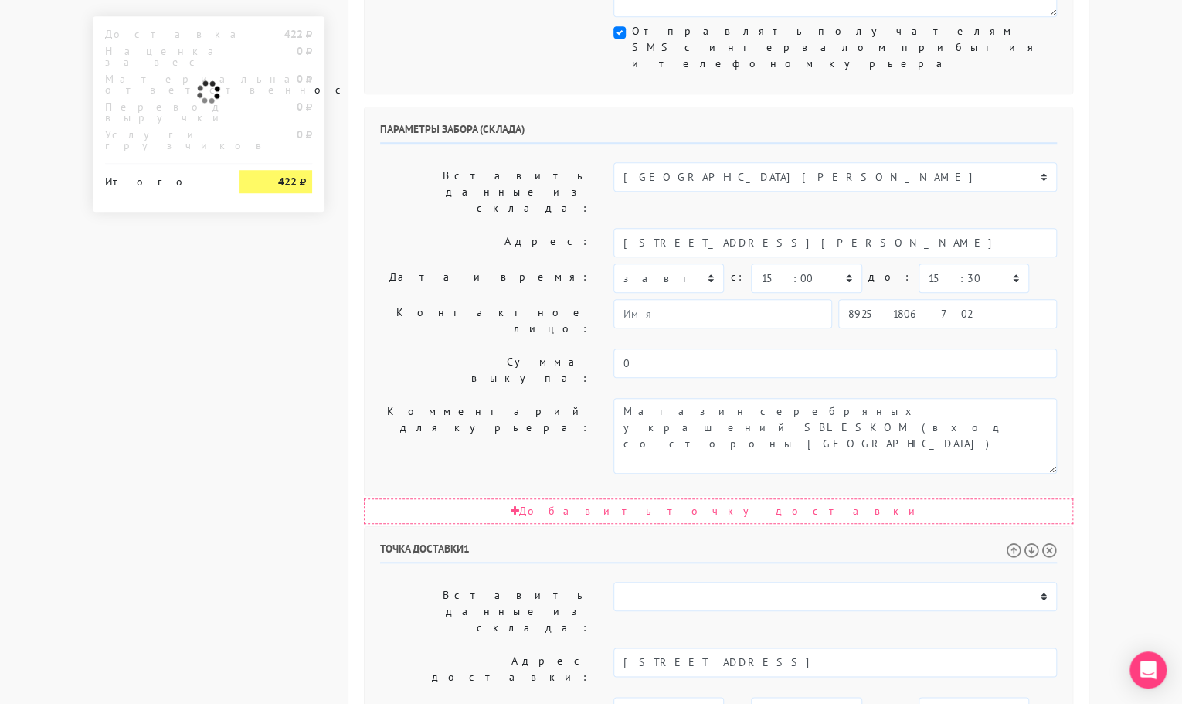
paste textarea "п2 этаж 18 домофон 155, кв 155"
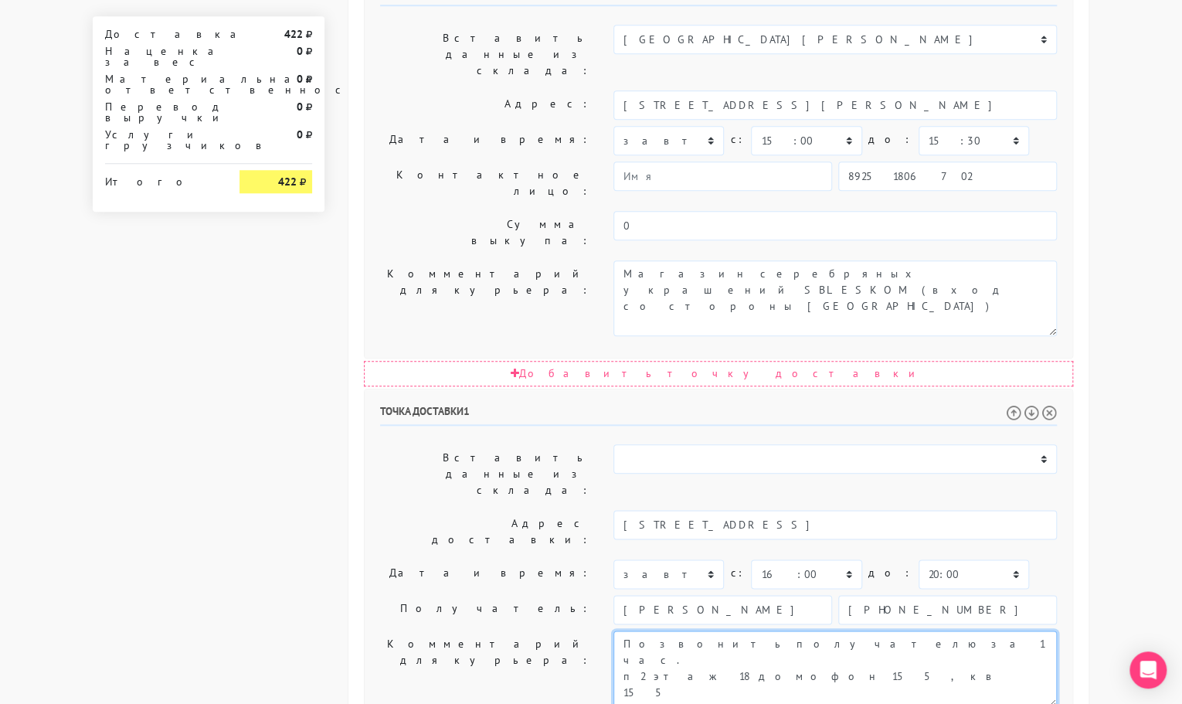
type textarea "Позвонить получателю за 1 час. п2 этаж 18 домофон 155, кв 155"
